Goal: Communication & Community: Answer question/provide support

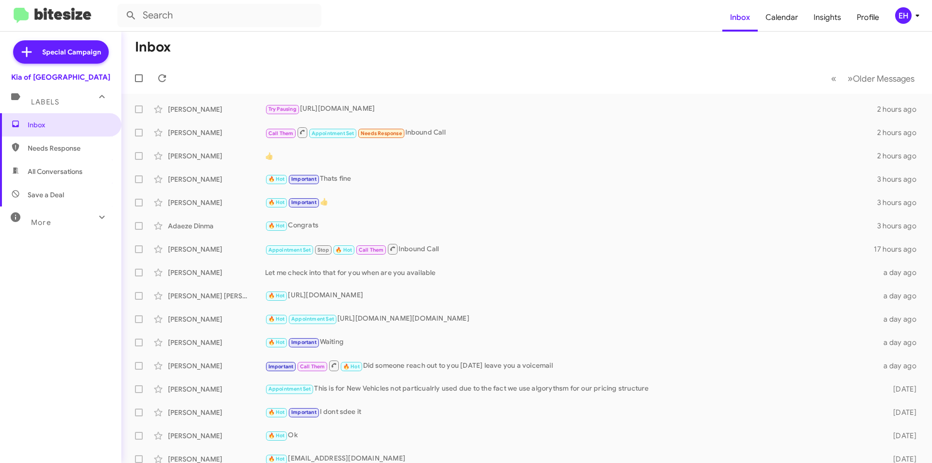
click at [54, 96] on div "Labels" at bounding box center [51, 98] width 86 height 18
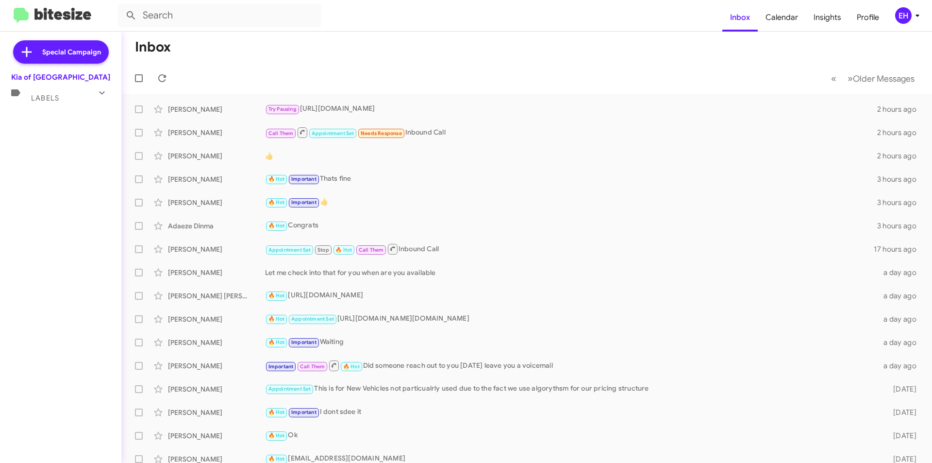
click at [34, 95] on span "Labels" at bounding box center [45, 98] width 28 height 9
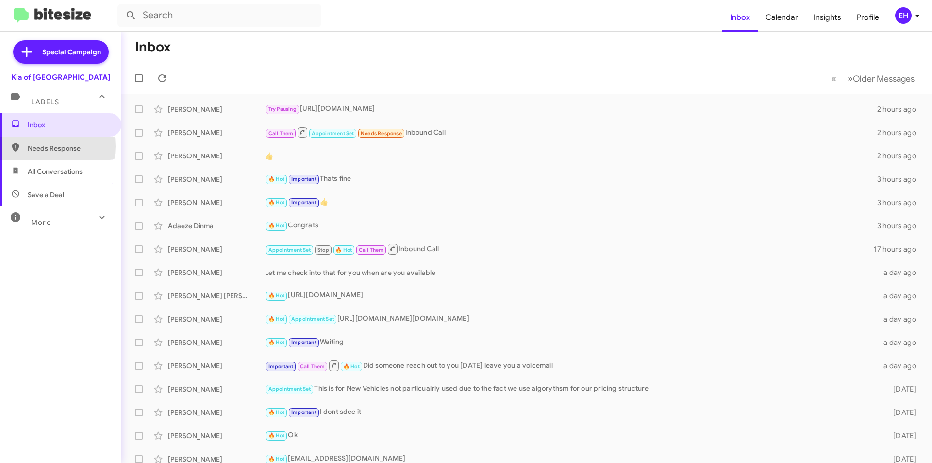
click at [40, 146] on span "Needs Response" at bounding box center [69, 148] width 83 height 10
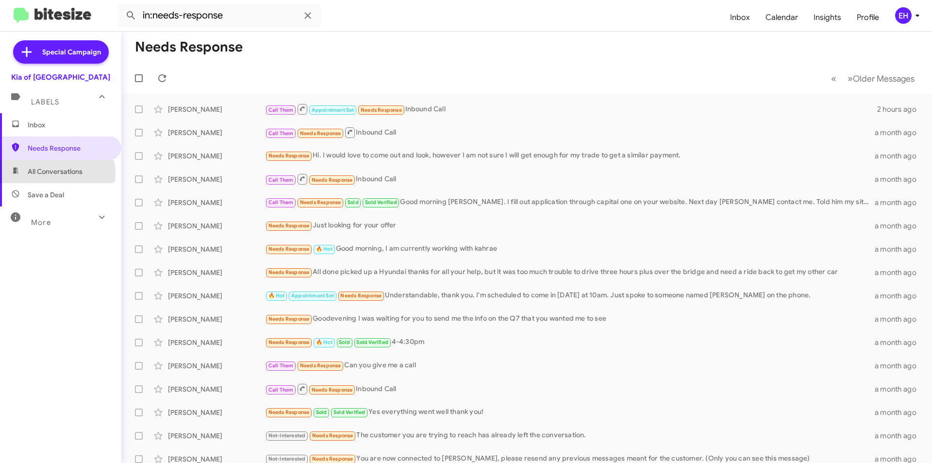
click at [44, 174] on span "All Conversations" at bounding box center [55, 172] width 55 height 10
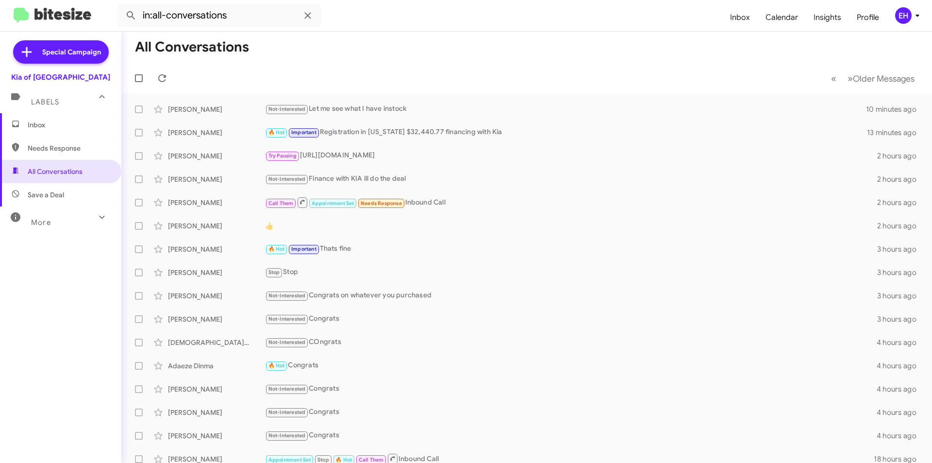
click at [52, 194] on span "Save a Deal" at bounding box center [46, 195] width 36 height 10
type input "in:not-interested"
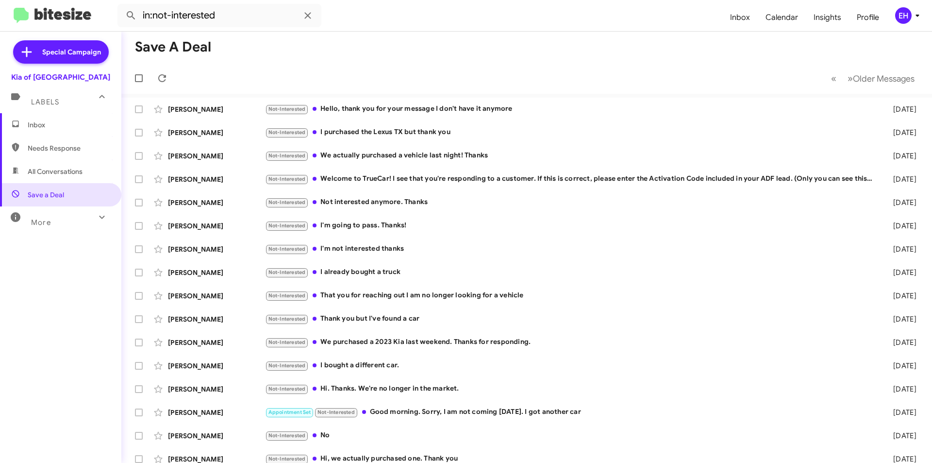
click at [36, 117] on span "Inbox" at bounding box center [60, 124] width 121 height 23
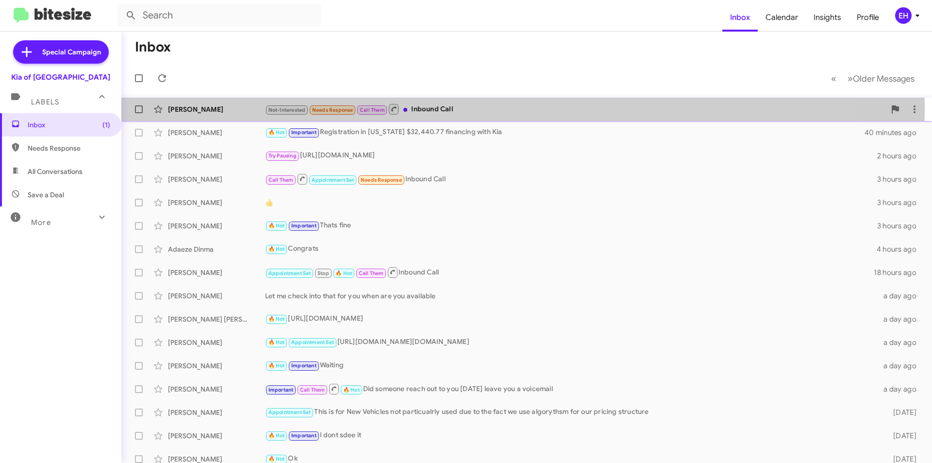
click at [459, 109] on div "Not-Interested Needs Response Call Them Inbound Call" at bounding box center [575, 109] width 620 height 12
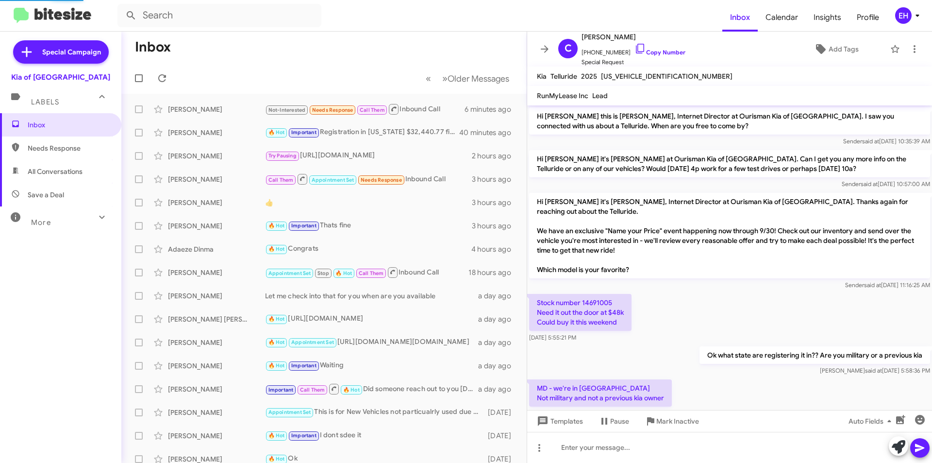
scroll to position [168, 0]
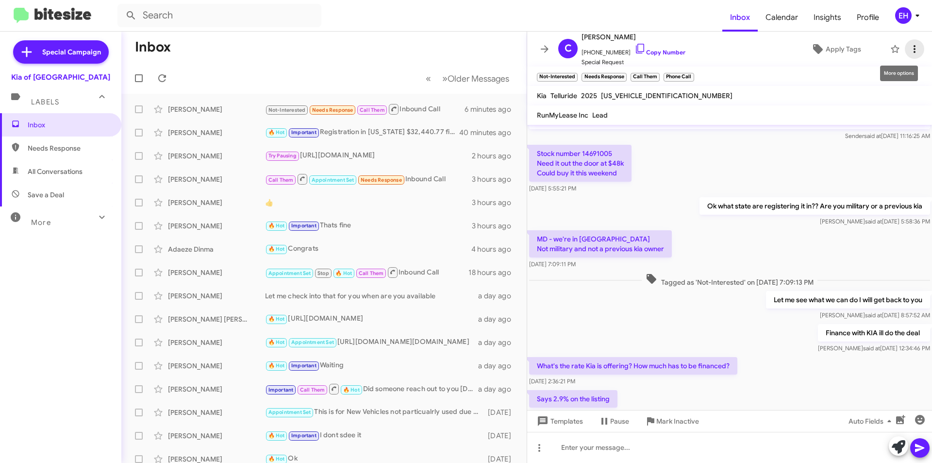
click at [912, 46] on icon at bounding box center [915, 49] width 12 height 12
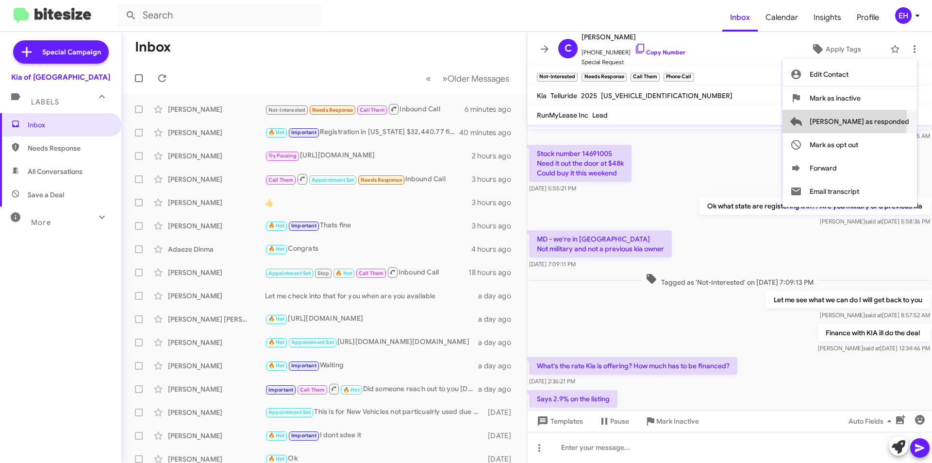
click at [884, 121] on span "Mark as responded" at bounding box center [860, 121] width 100 height 23
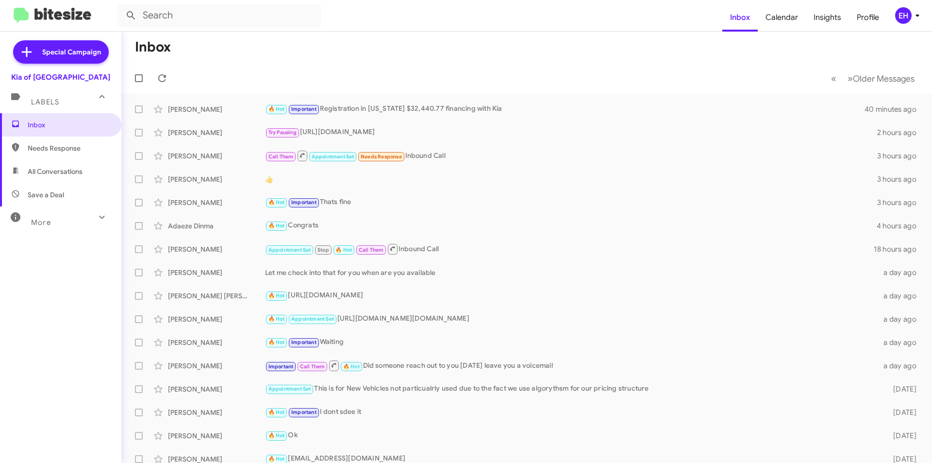
click at [53, 147] on span "Needs Response" at bounding box center [69, 148] width 83 height 10
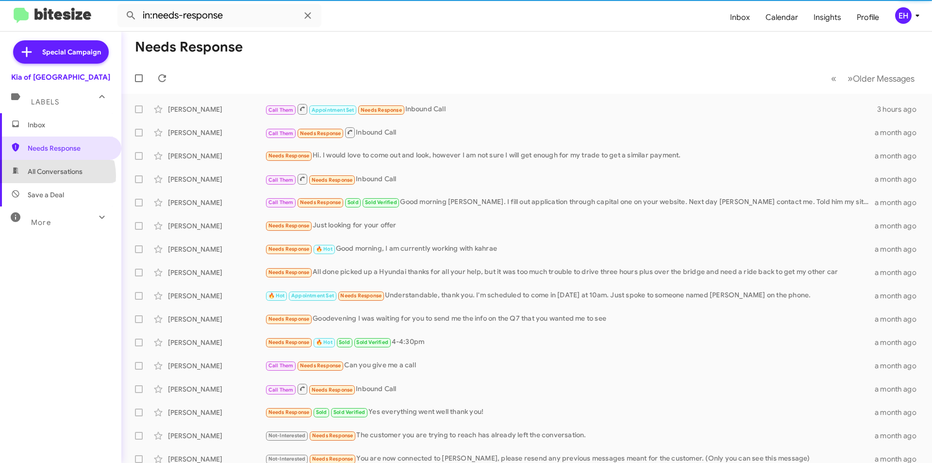
click at [52, 176] on span "All Conversations" at bounding box center [55, 172] width 55 height 10
type input "in:all-conversations"
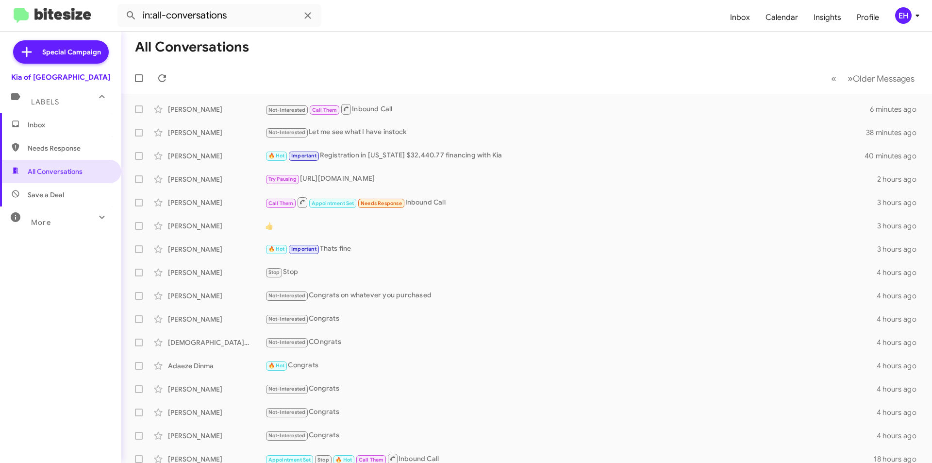
click at [41, 121] on span "Inbox" at bounding box center [69, 125] width 83 height 10
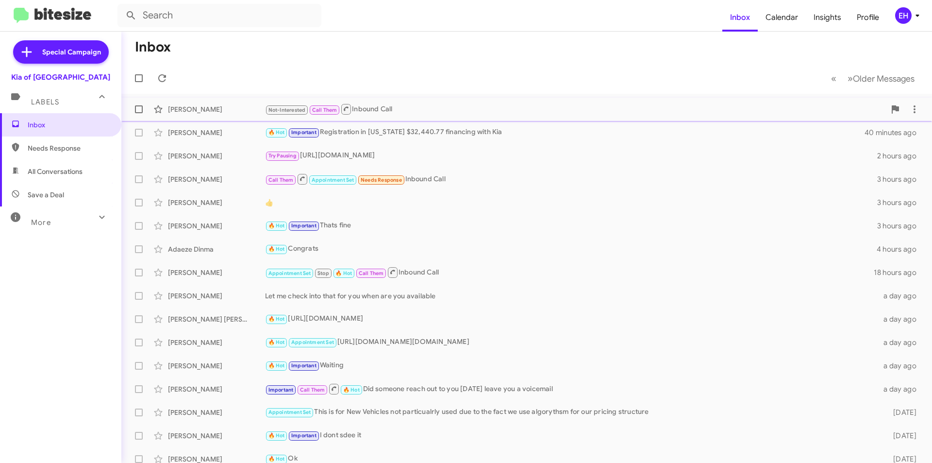
click at [203, 109] on div "Clarence Murray" at bounding box center [216, 109] width 97 height 10
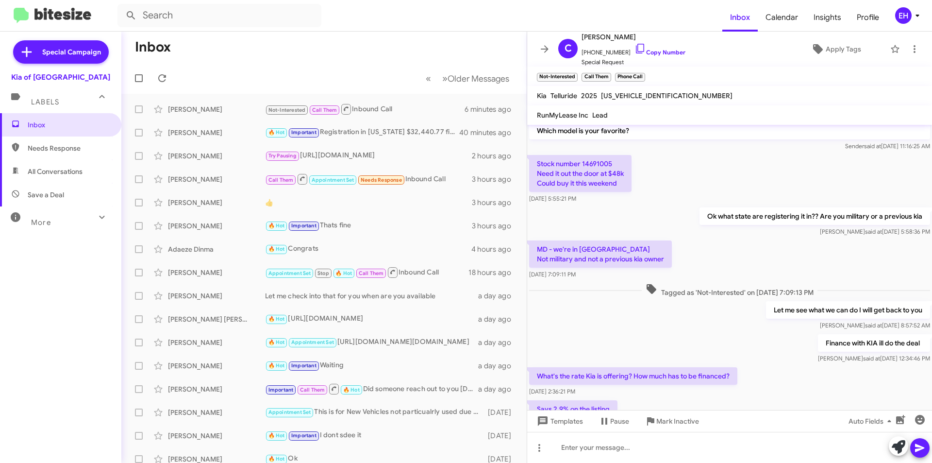
scroll to position [227, 0]
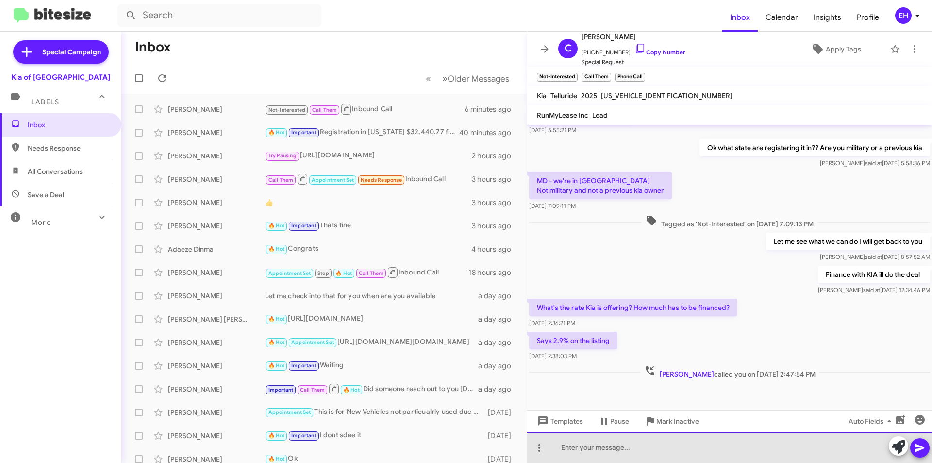
click at [658, 447] on div at bounding box center [729, 447] width 405 height 31
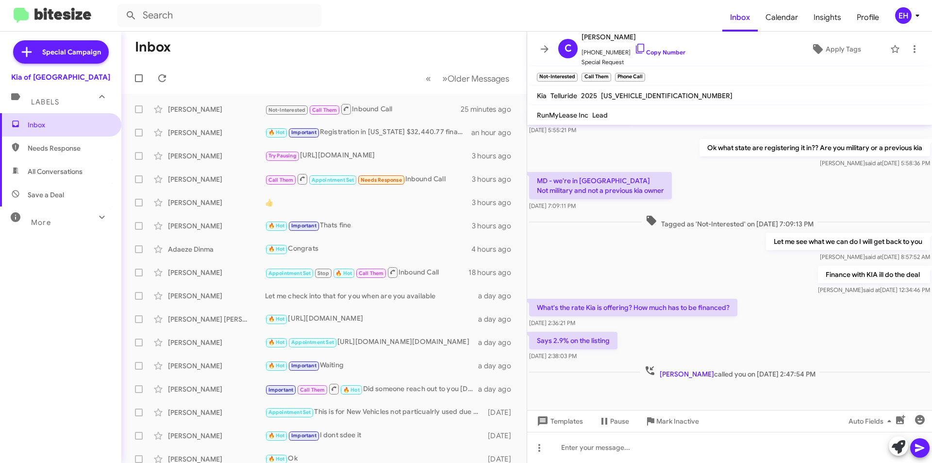
click at [39, 127] on span "Inbox" at bounding box center [69, 125] width 83 height 10
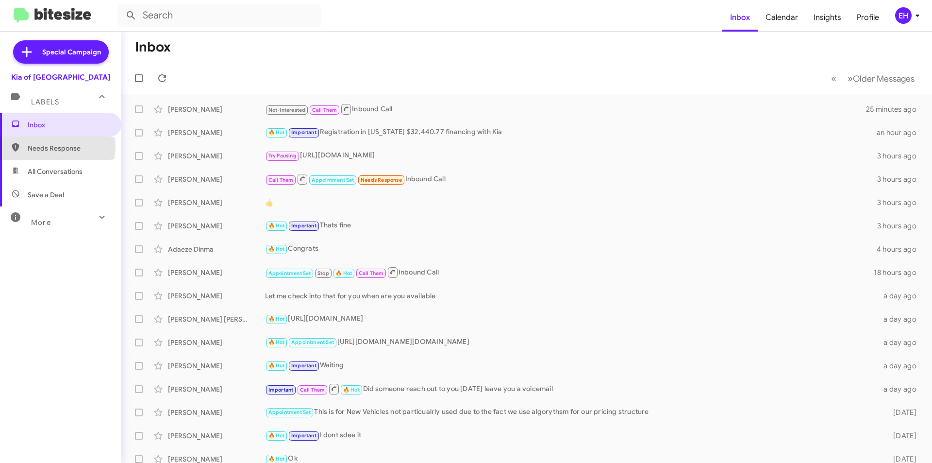
click at [50, 146] on span "Needs Response" at bounding box center [69, 148] width 83 height 10
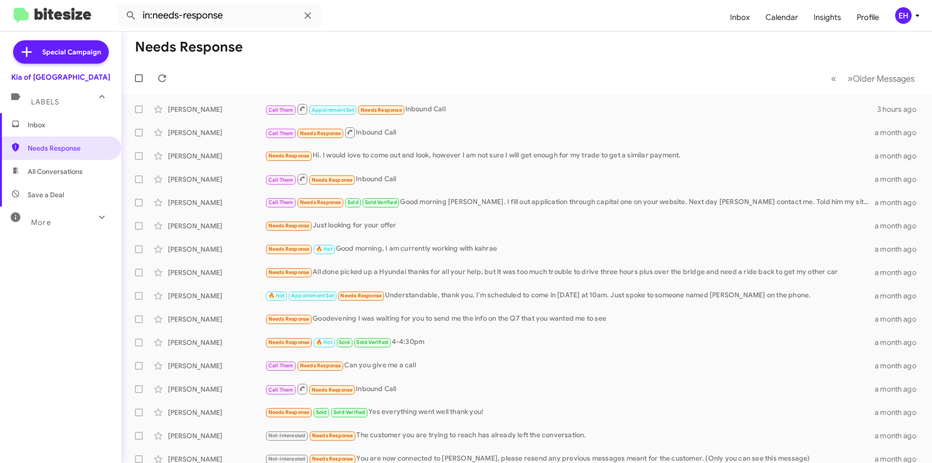
click at [81, 166] on span "All Conversations" at bounding box center [60, 171] width 121 height 23
type input "in:all-conversations"
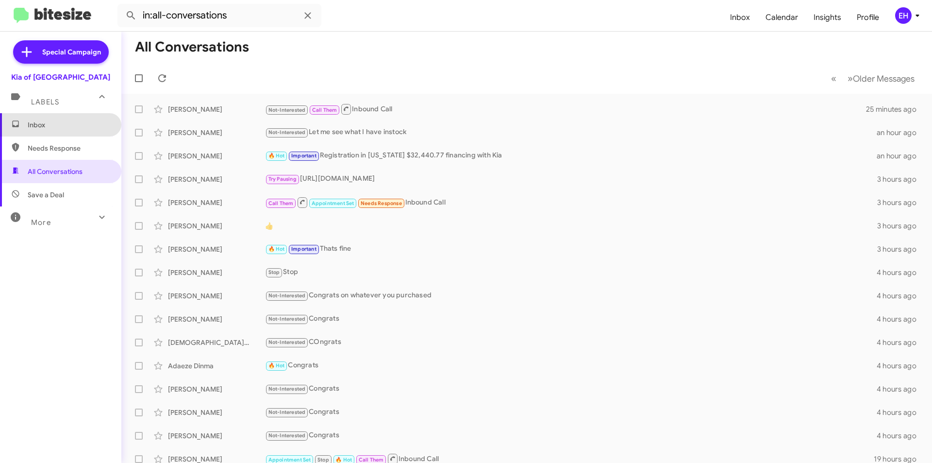
click at [64, 128] on span "Inbox" at bounding box center [69, 125] width 83 height 10
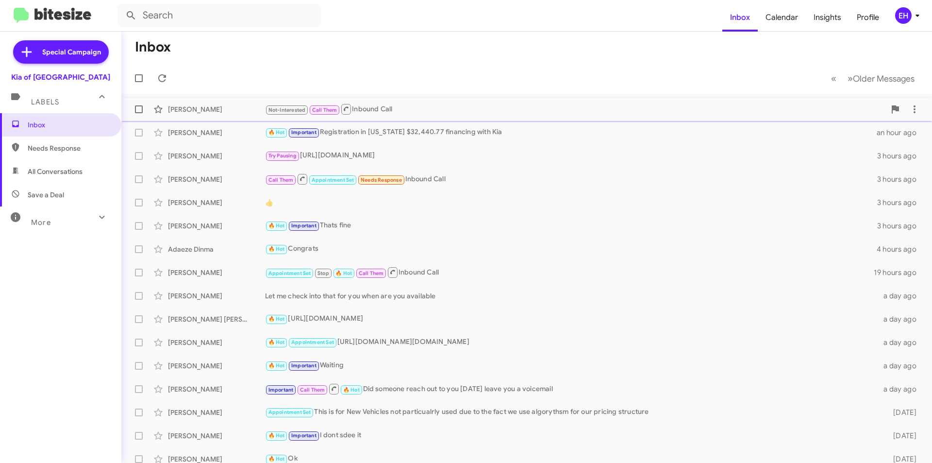
click at [368, 113] on div "Not-Interested Call Them Inbound Call" at bounding box center [575, 109] width 620 height 12
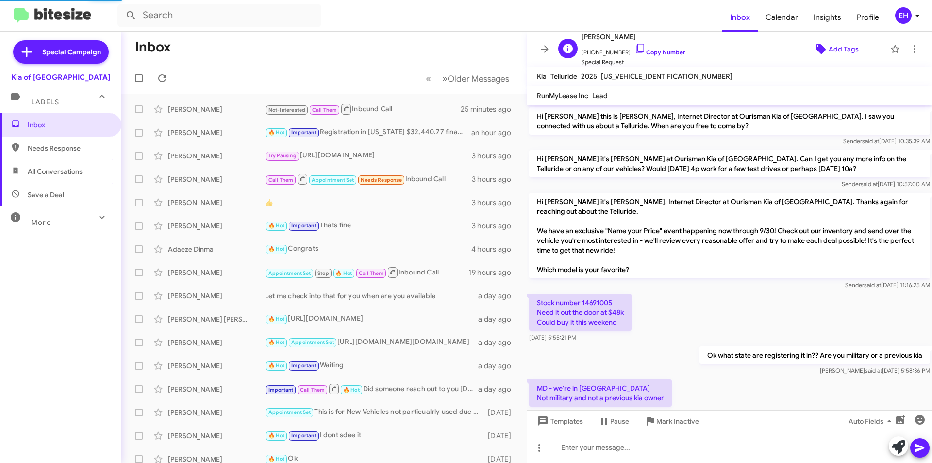
scroll to position [207, 0]
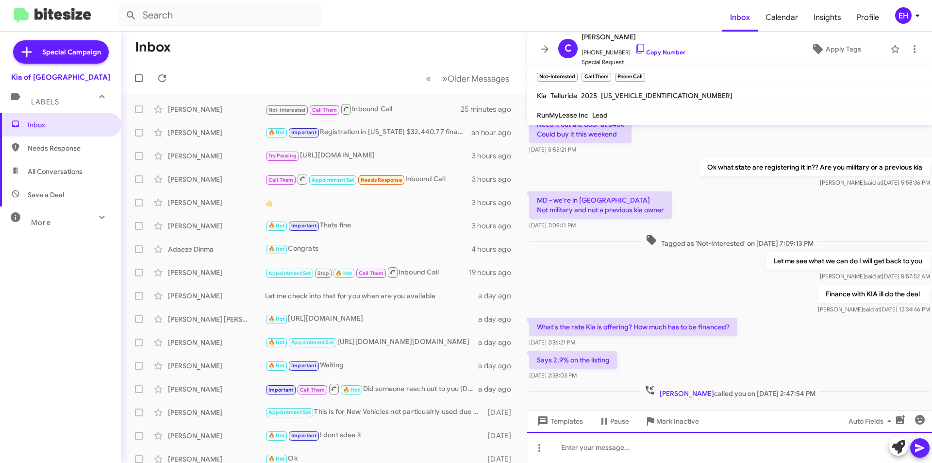
click at [635, 438] on div at bounding box center [729, 447] width 405 height 31
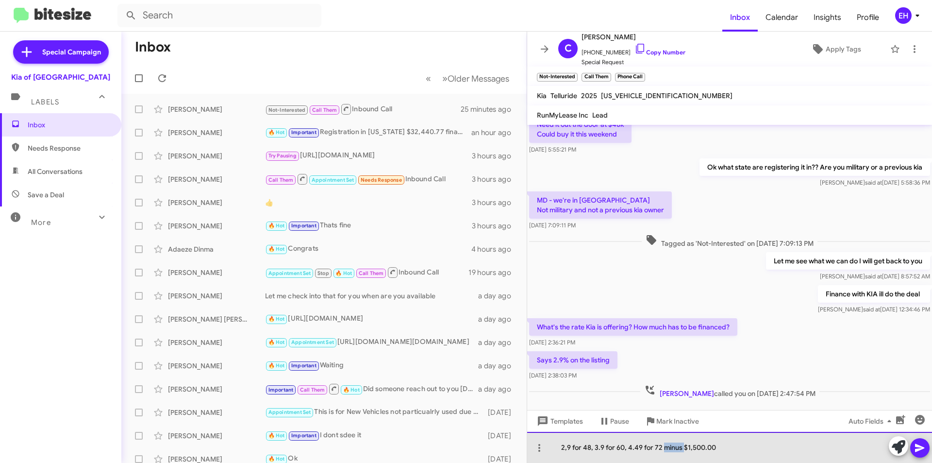
drag, startPoint x: 682, startPoint y: 450, endPoint x: 665, endPoint y: 449, distance: 17.0
click at [665, 449] on div "2,9 for 48, 3.9 for 60, 4.49 for 72 minus $1,500.00" at bounding box center [729, 447] width 405 height 31
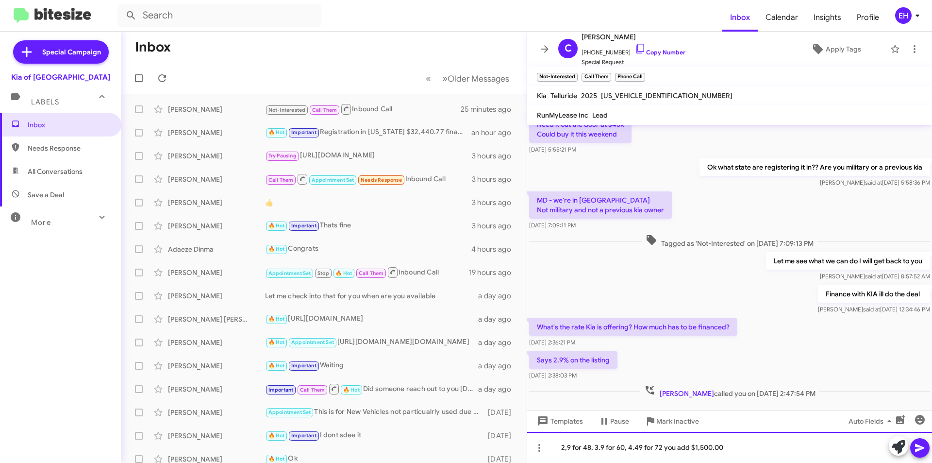
click at [734, 439] on div "2,9 for 48, 3.9 for 60, 4.49 for 72 you add $1,500.00" at bounding box center [729, 447] width 405 height 31
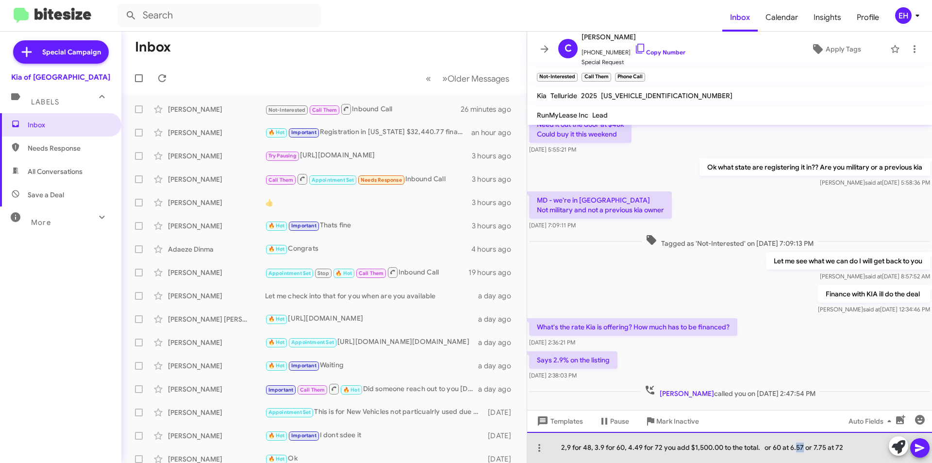
drag, startPoint x: 802, startPoint y: 448, endPoint x: 795, endPoint y: 448, distance: 7.3
click at [795, 448] on div "2,9 for 48, 3.9 for 60, 4.49 for 72 you add $1,500.00 to the total. or 60 at 6.…" at bounding box center [729, 447] width 405 height 31
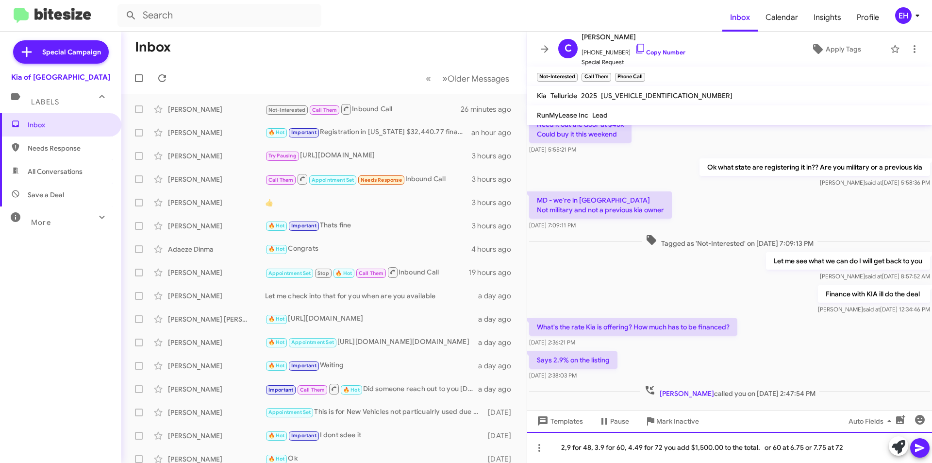
click at [856, 446] on div "2,9 for 48, 3.9 for 60, 4.49 for 72 you add $1,500.00 to the total. or 60 at 6.…" at bounding box center [729, 447] width 405 height 31
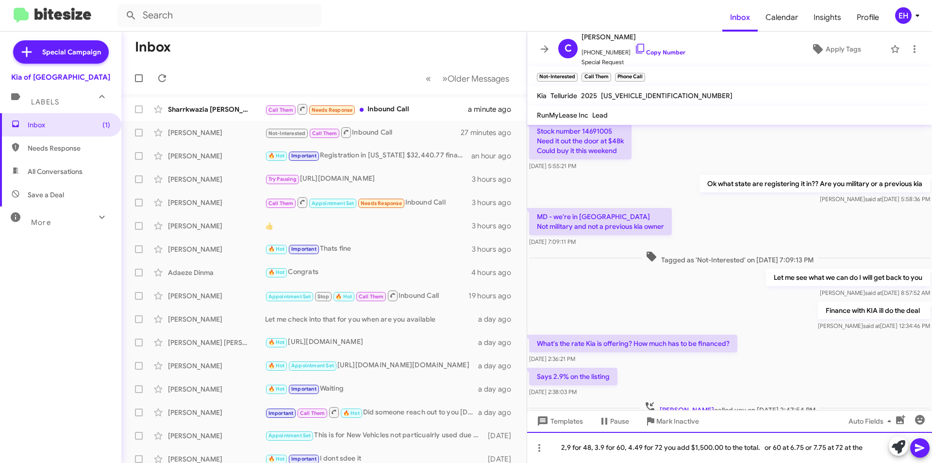
scroll to position [227, 0]
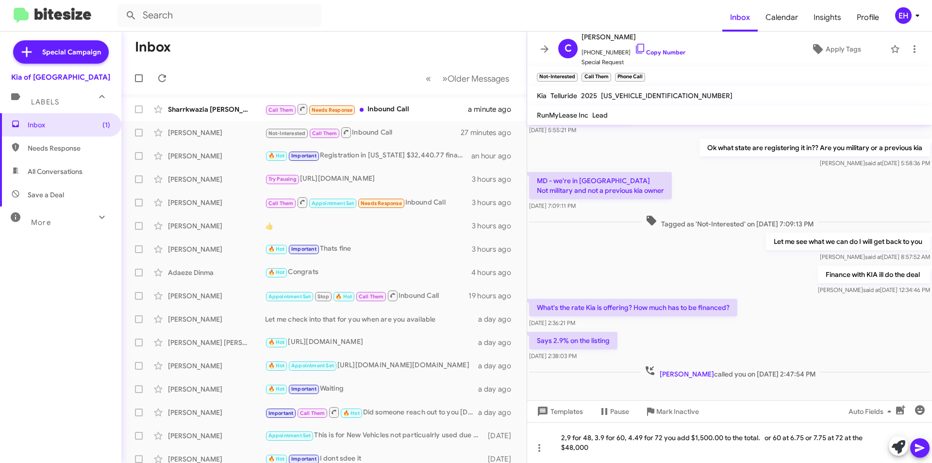
click at [917, 445] on icon at bounding box center [919, 448] width 9 height 8
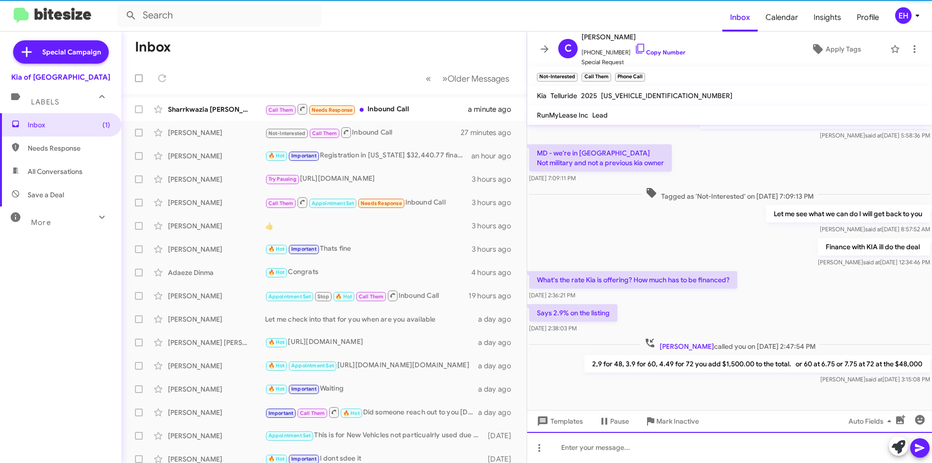
scroll to position [262, 0]
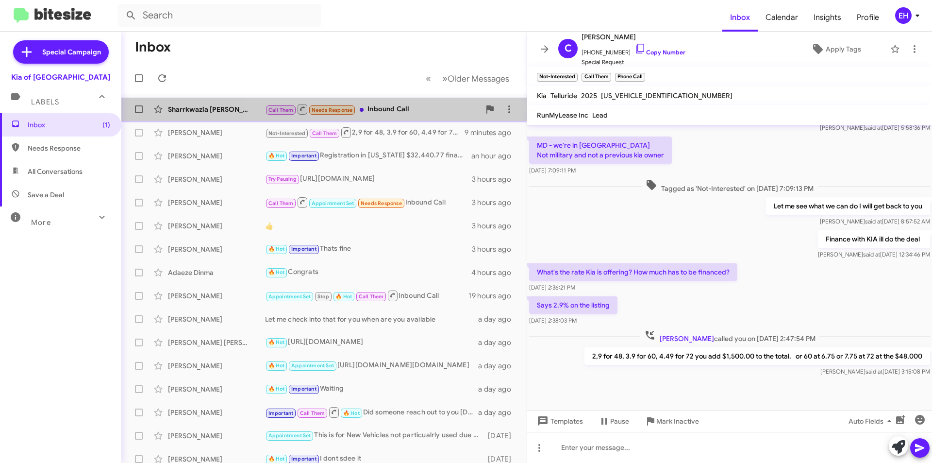
click at [411, 113] on div "Call Them Needs Response Inbound Call" at bounding box center [372, 109] width 215 height 12
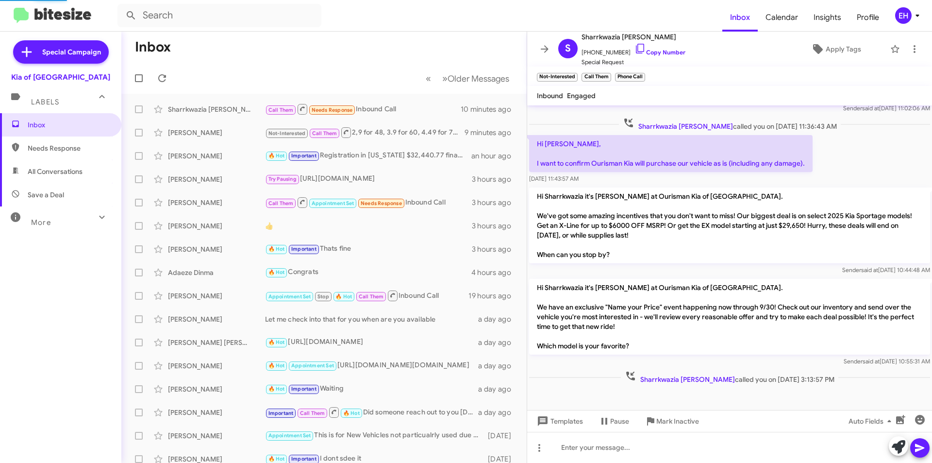
scroll to position [282, 0]
click at [665, 419] on span "Mark Inactive" at bounding box center [677, 420] width 43 height 17
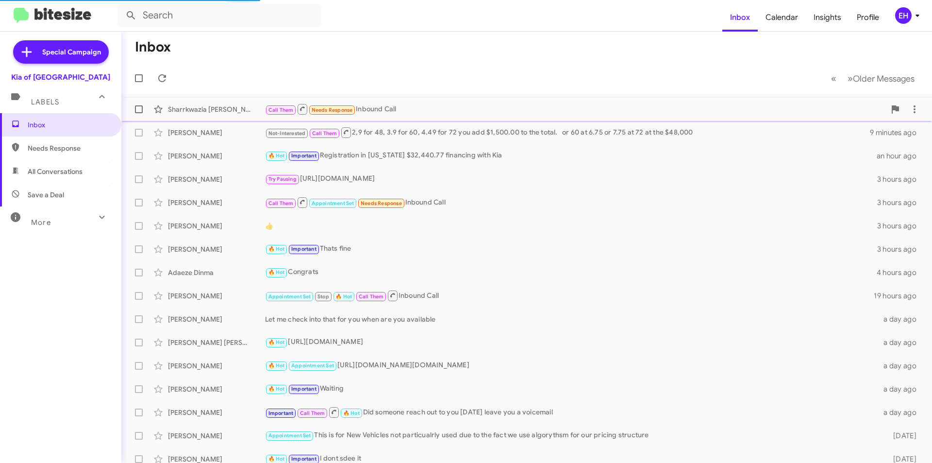
click at [397, 105] on div "Call Them Needs Response Inbound Call" at bounding box center [575, 109] width 620 height 12
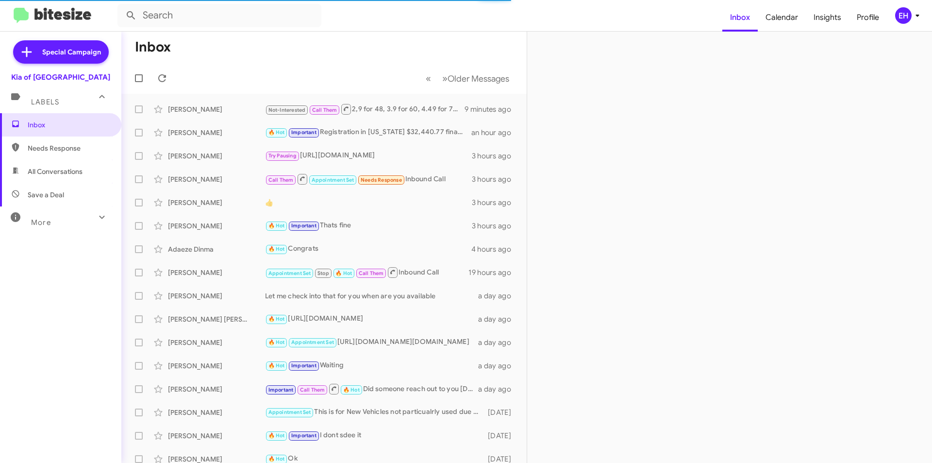
click at [56, 171] on span "All Conversations" at bounding box center [55, 172] width 55 height 10
type input "in:all-conversations"
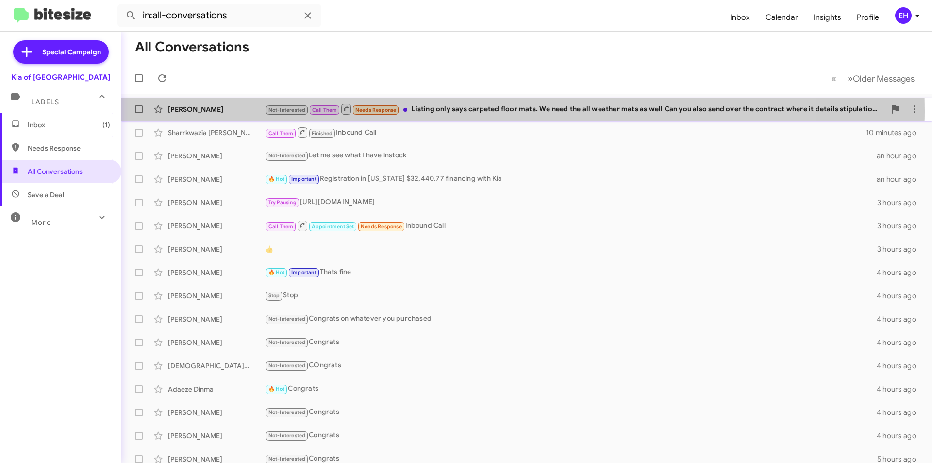
click at [438, 111] on div "Not-Interested Call Them Needs Response Listing only says carpeted floor mats. …" at bounding box center [575, 109] width 620 height 12
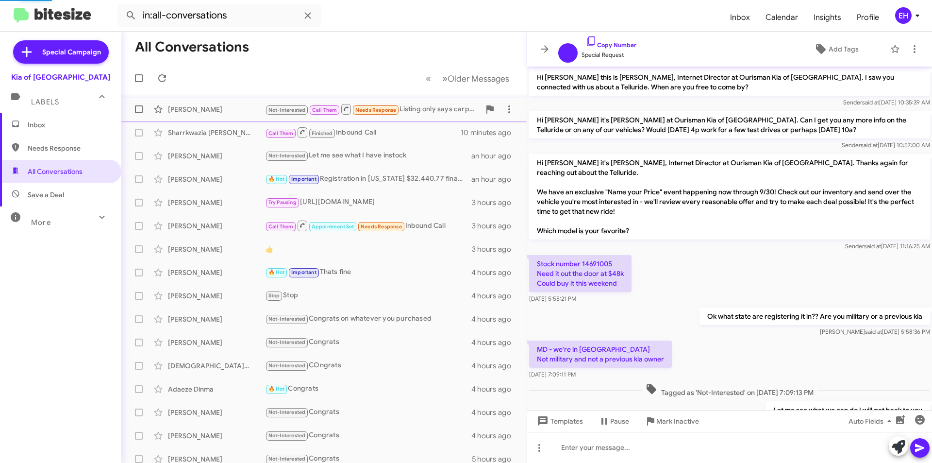
scroll to position [278, 0]
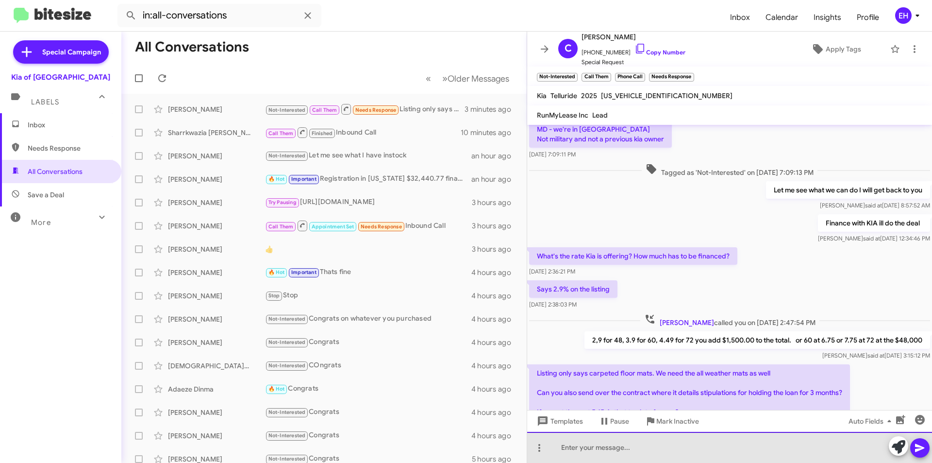
click at [767, 441] on div at bounding box center [729, 447] width 405 height 31
click at [648, 443] on div at bounding box center [729, 447] width 405 height 31
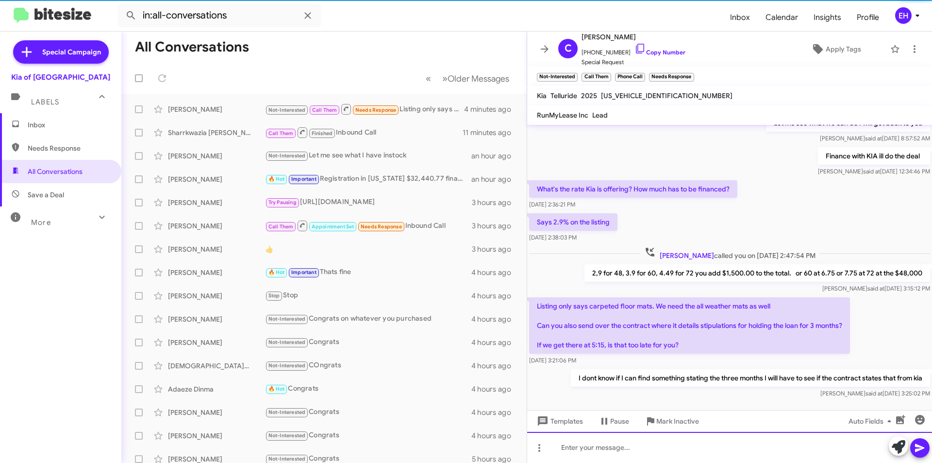
scroll to position [372, 0]
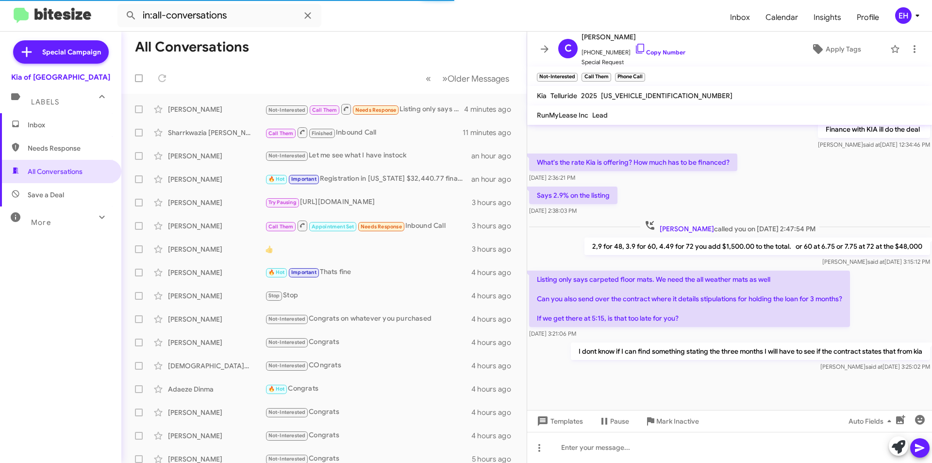
click at [39, 102] on span "Labels" at bounding box center [45, 102] width 28 height 9
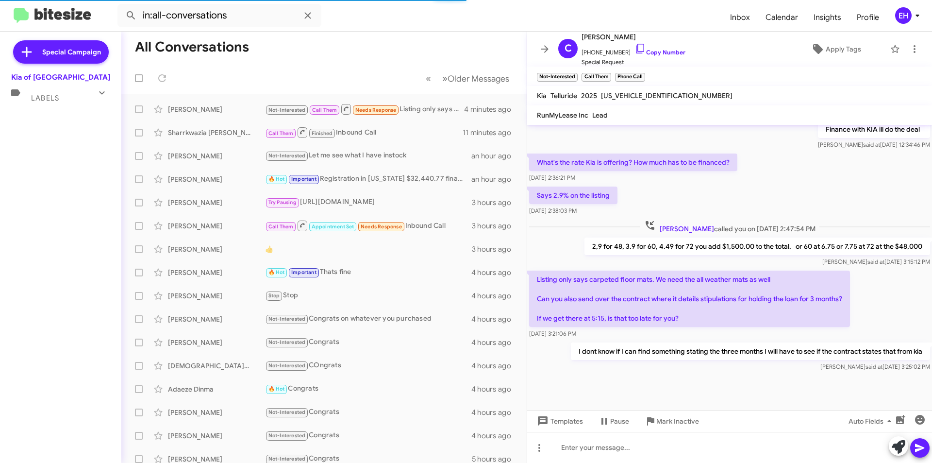
click at [35, 124] on div "Special Campaign Kia of Catonsville Labels Inbox Needs Response All Conversatio…" at bounding box center [60, 245] width 121 height 427
click at [37, 94] on span "Labels" at bounding box center [45, 98] width 28 height 9
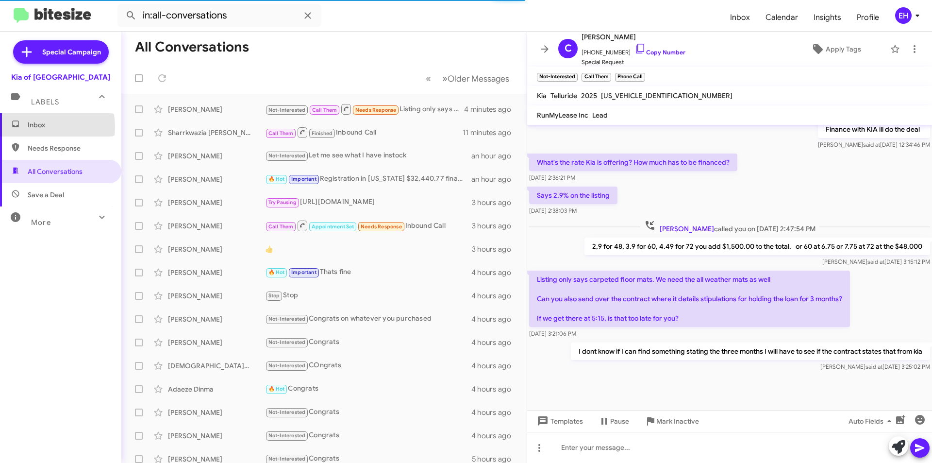
click at [35, 127] on span "Inbox" at bounding box center [69, 125] width 83 height 10
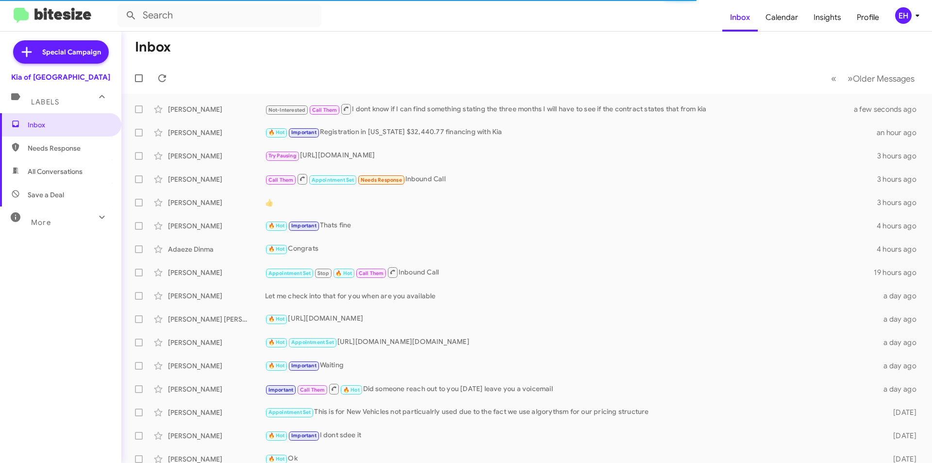
click at [35, 145] on span "Needs Response" at bounding box center [69, 148] width 83 height 10
type input "in:needs-response"
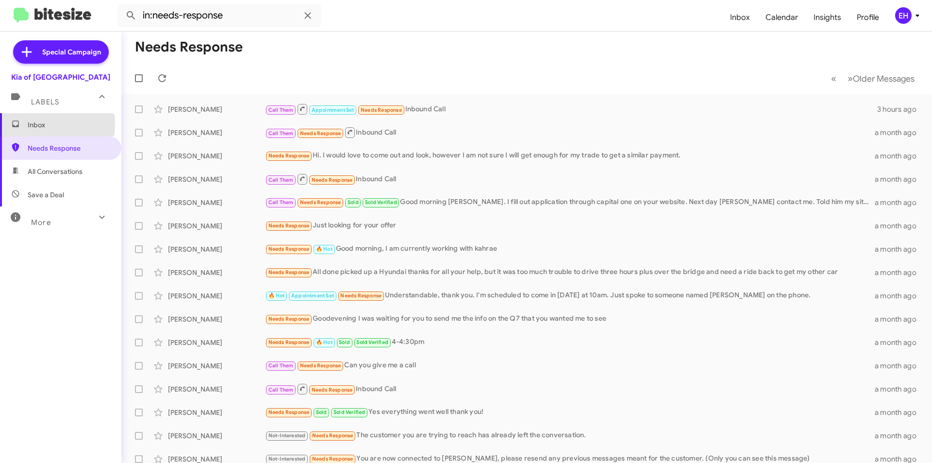
click at [33, 124] on span "Inbox" at bounding box center [69, 125] width 83 height 10
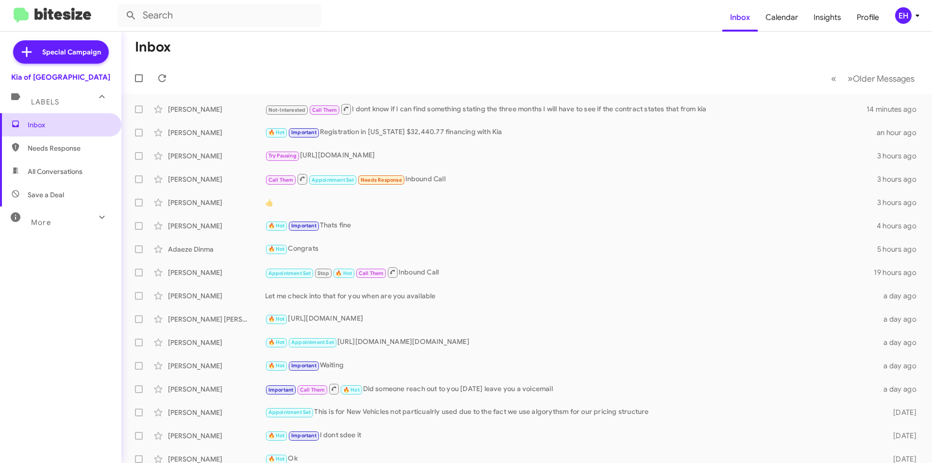
click at [45, 117] on span "Inbox" at bounding box center [60, 124] width 121 height 23
click at [47, 148] on span "Needs Response" at bounding box center [69, 148] width 83 height 10
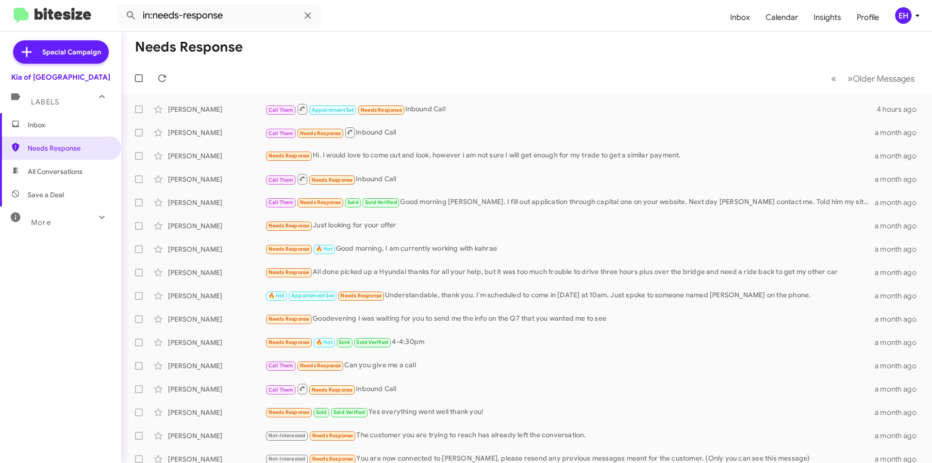
click at [46, 168] on span "All Conversations" at bounding box center [55, 172] width 55 height 10
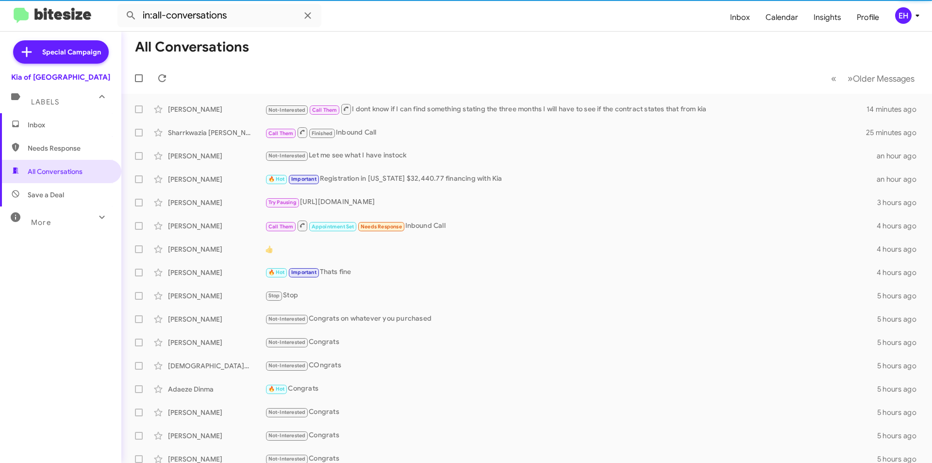
click at [47, 198] on span "Save a Deal" at bounding box center [46, 195] width 36 height 10
type input "in:not-interested"
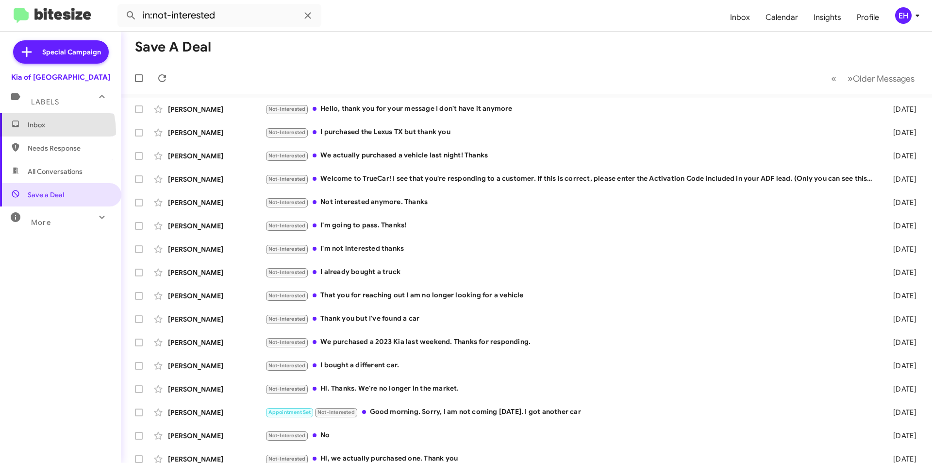
click at [34, 132] on span "Inbox" at bounding box center [60, 124] width 121 height 23
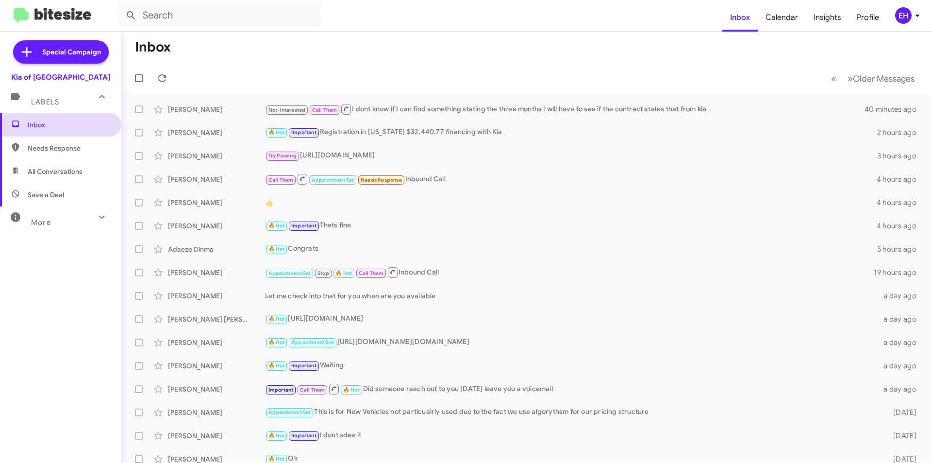
click at [37, 123] on span "Inbox" at bounding box center [69, 125] width 83 height 10
click at [45, 148] on span "Needs Response" at bounding box center [69, 148] width 83 height 10
type input "in:needs-response"
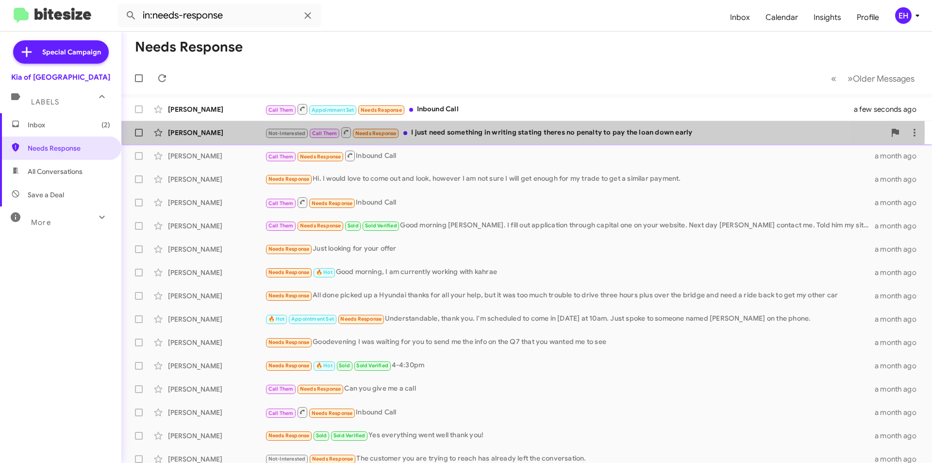
click at [456, 133] on div "Not-Interested Call Them Needs Response I just need something in writing statin…" at bounding box center [575, 132] width 620 height 12
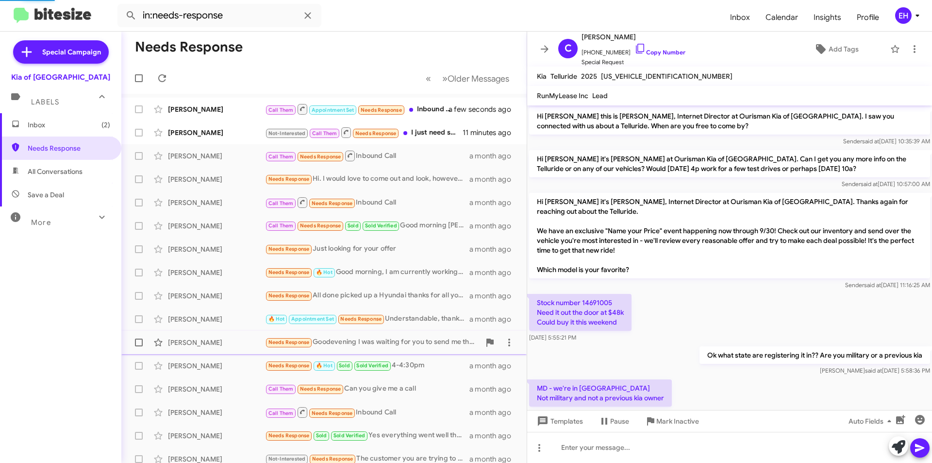
scroll to position [349, 0]
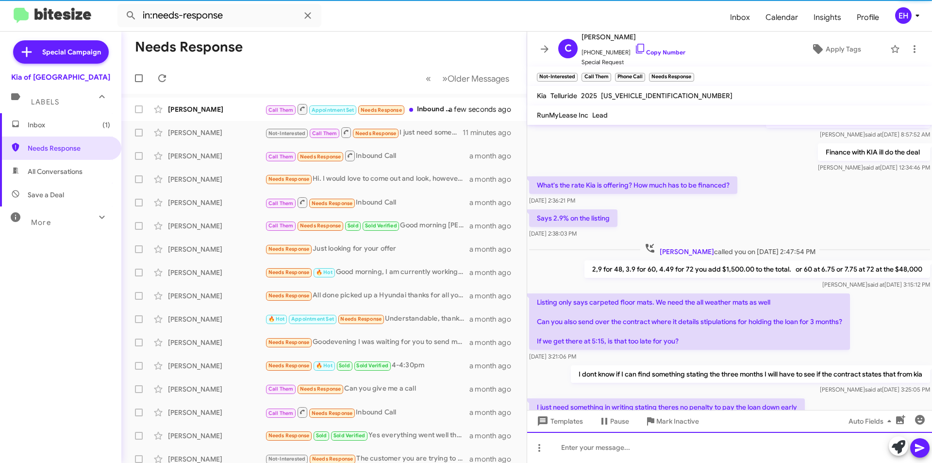
click at [628, 450] on div at bounding box center [729, 447] width 405 height 31
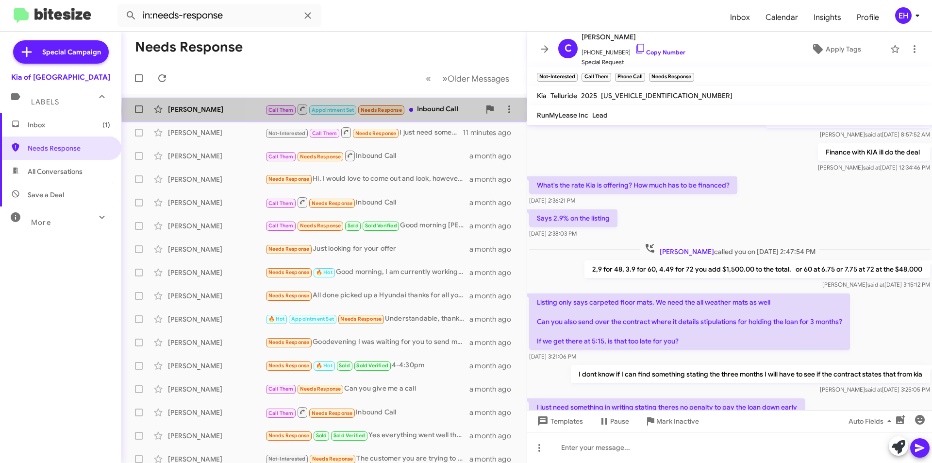
click at [444, 110] on div "Call Them Appointment Set Needs Response Inbound Call" at bounding box center [372, 109] width 215 height 12
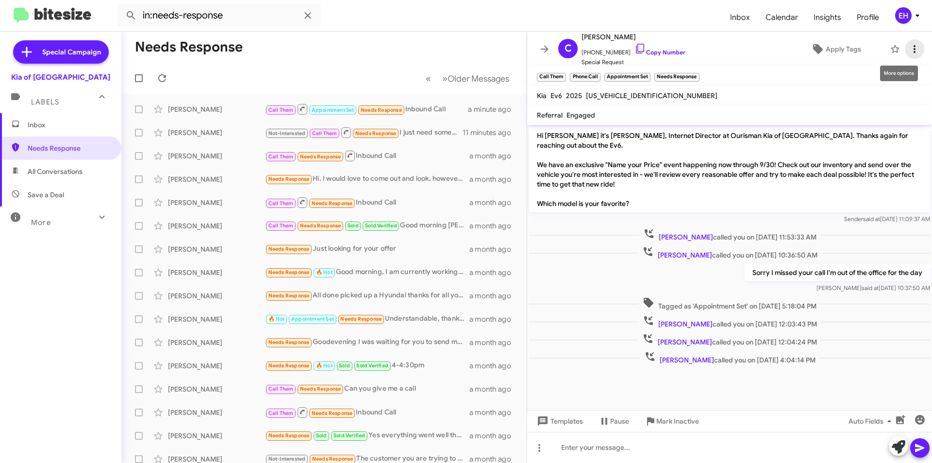
click at [909, 48] on icon at bounding box center [915, 49] width 12 height 12
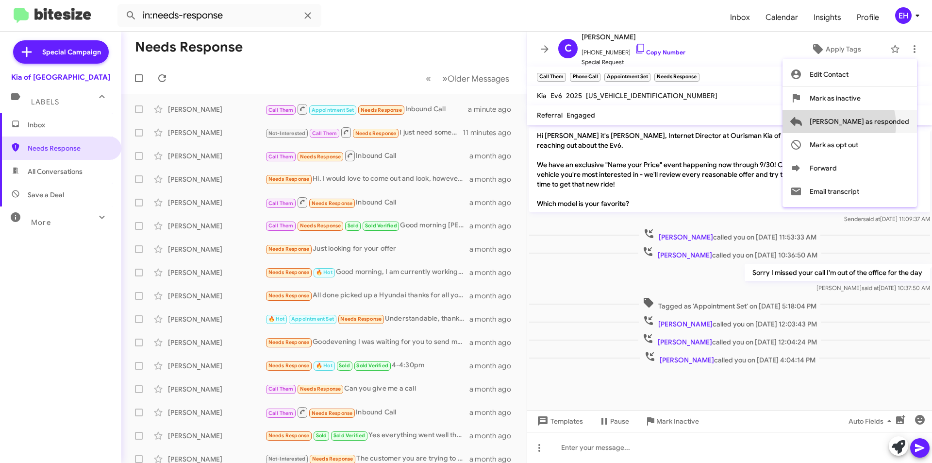
click at [878, 124] on span "Mark as responded" at bounding box center [860, 121] width 100 height 23
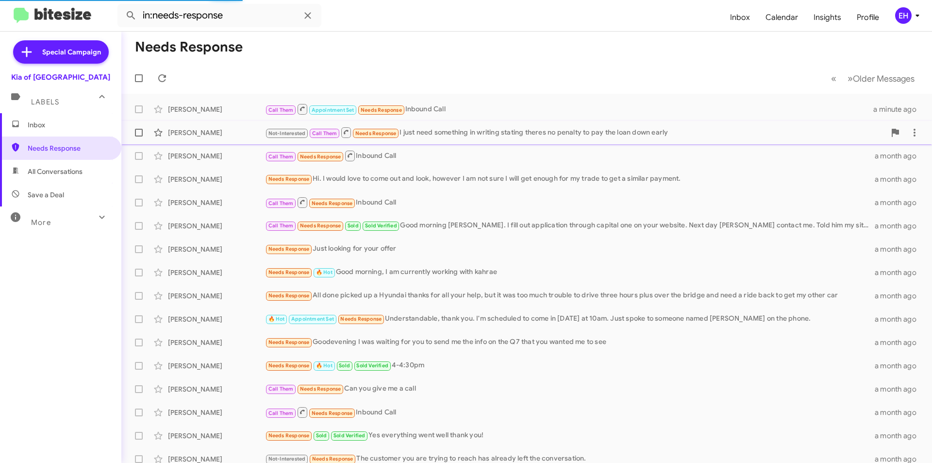
click at [441, 129] on div "Not-Interested Call Them Needs Response I just need something in writing statin…" at bounding box center [575, 132] width 620 height 12
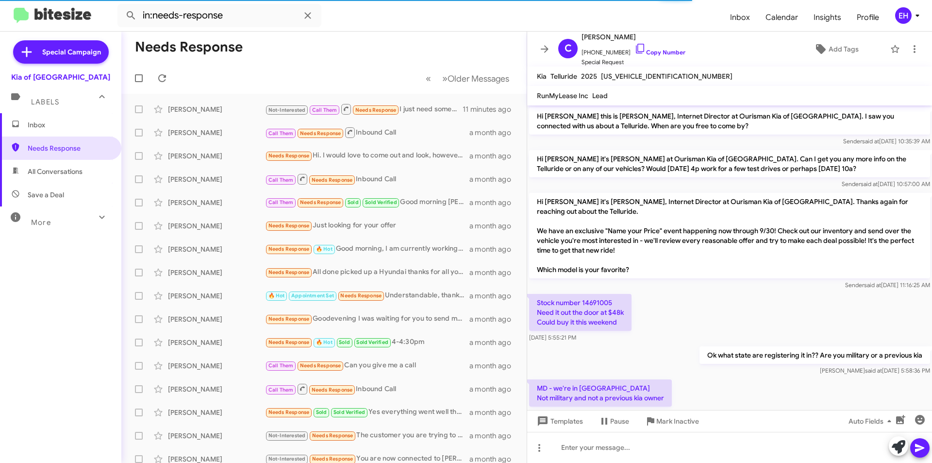
scroll to position [388, 0]
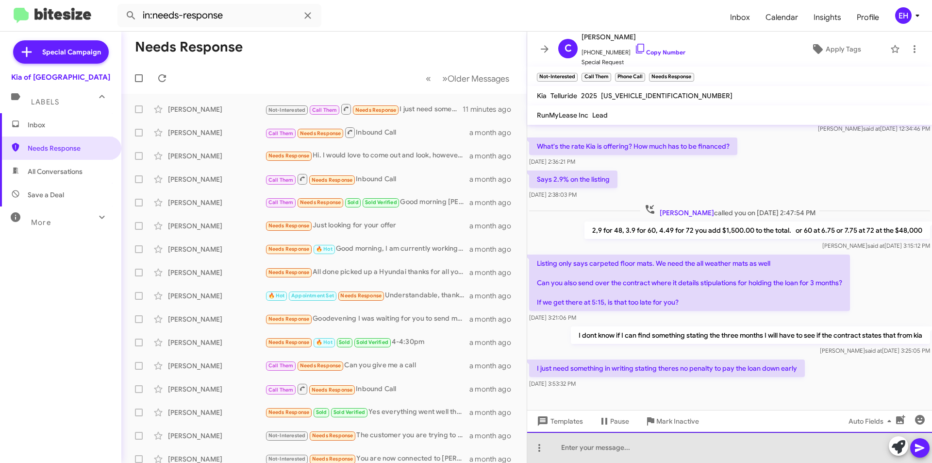
click at [685, 440] on div at bounding box center [729, 447] width 405 height 31
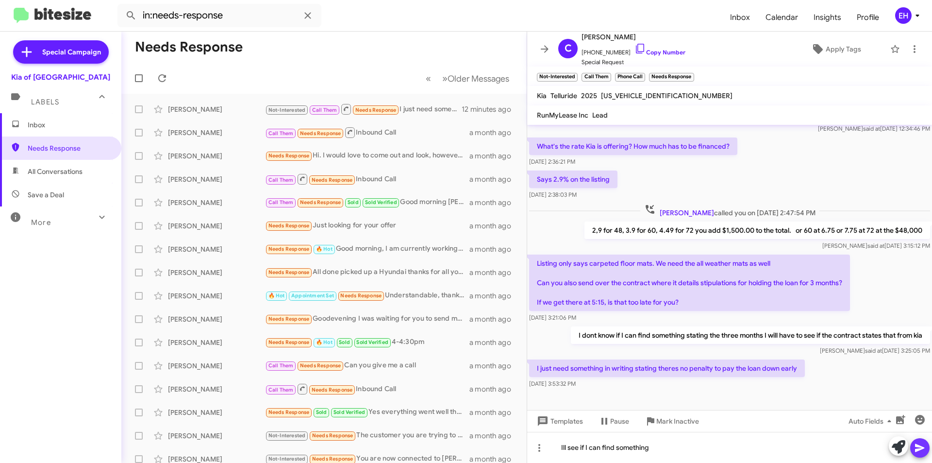
click at [925, 445] on button at bounding box center [919, 447] width 19 height 19
